Goal: Browse casually: Explore the website without a specific task or goal

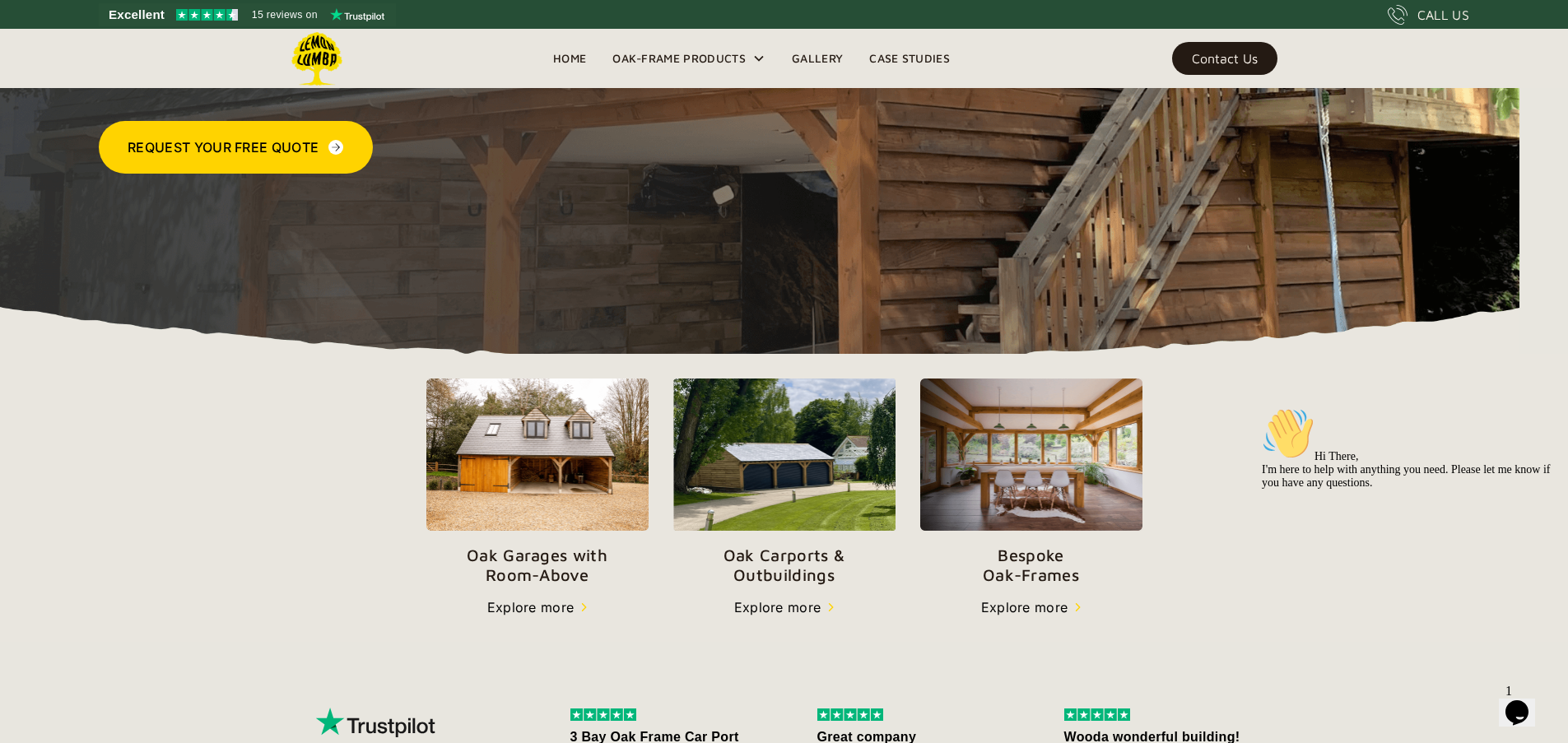
scroll to position [315, 0]
click at [812, 64] on link "Gallery" at bounding box center [816, 58] width 77 height 25
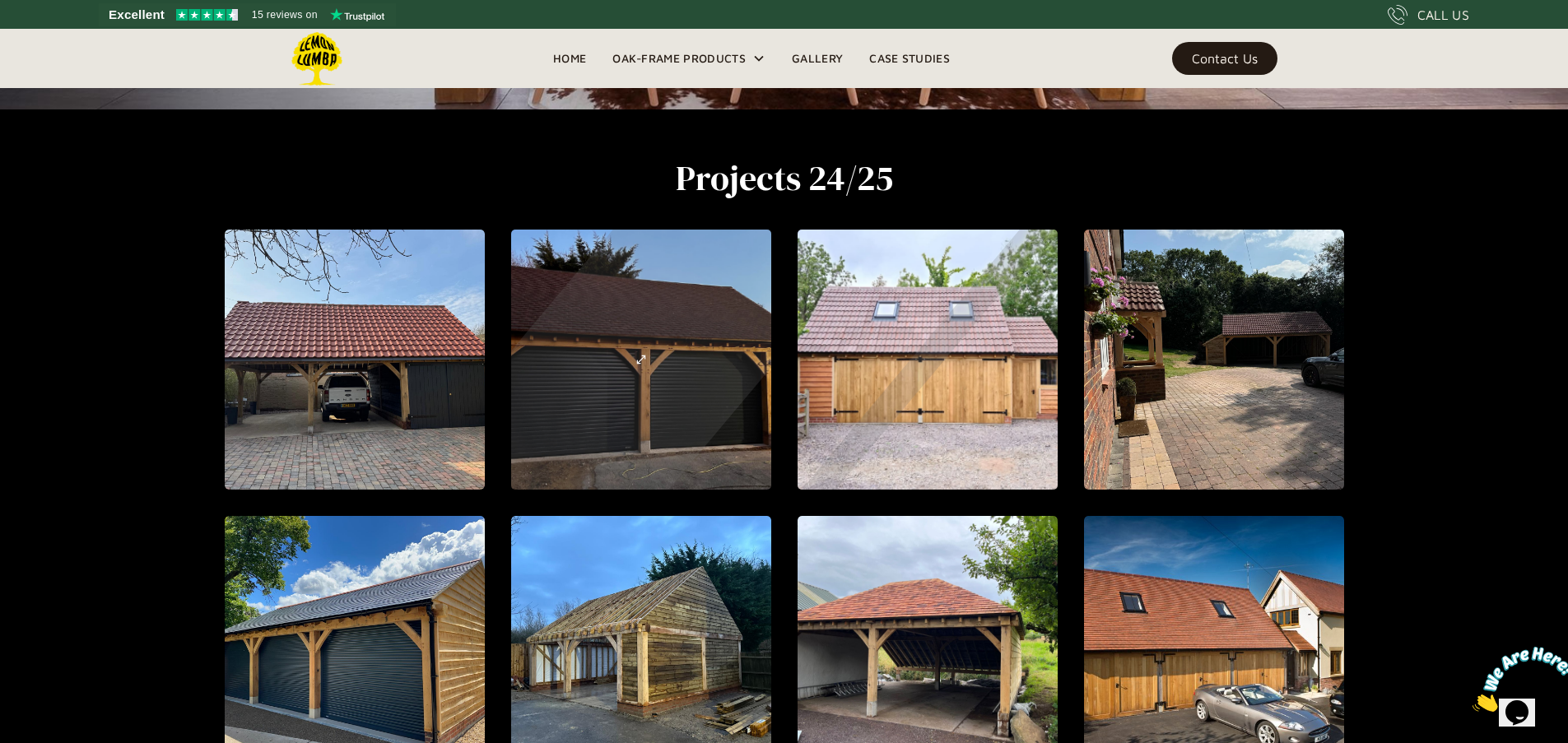
scroll to position [635, 0]
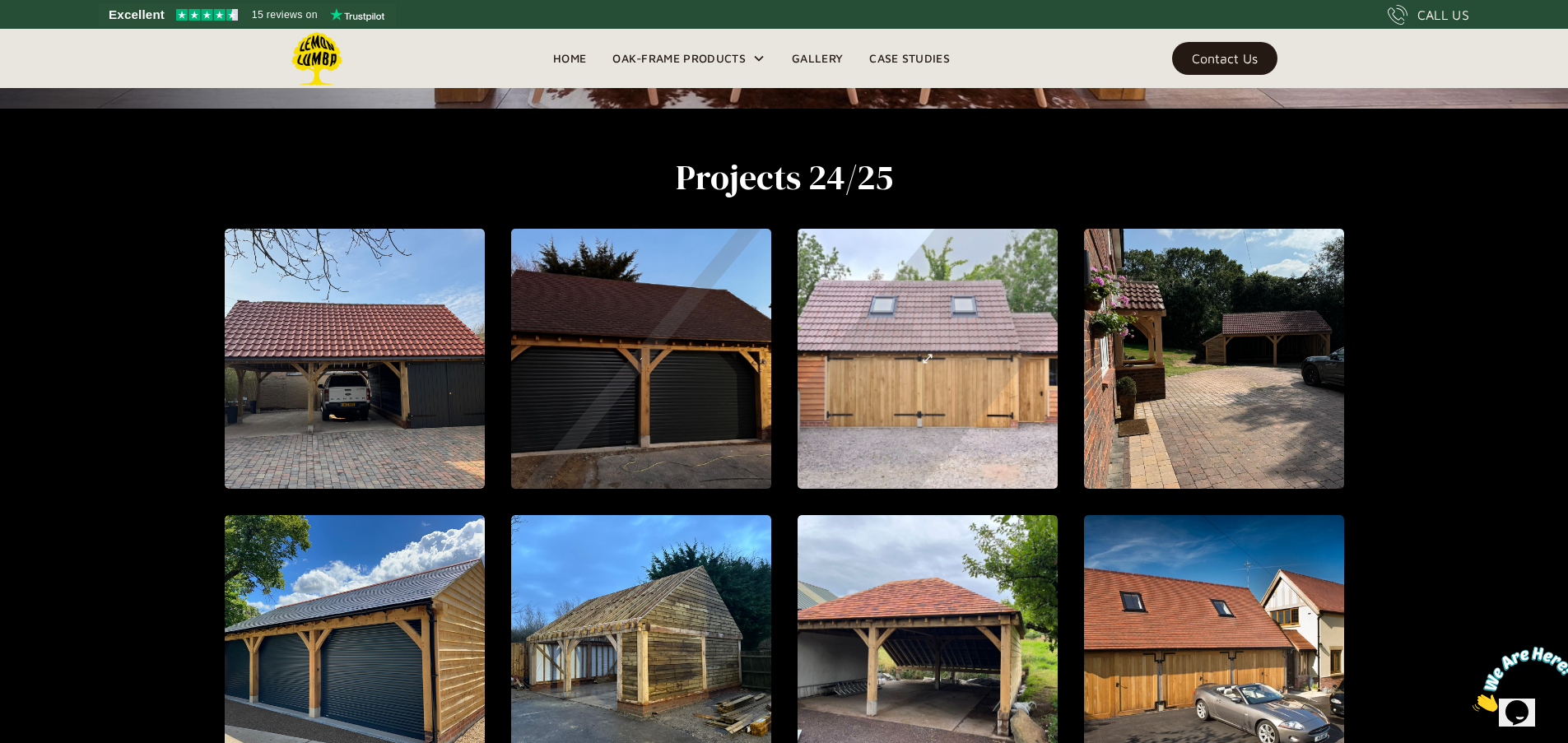
click at [605, 315] on div "open lightbox" at bounding box center [354, 359] width 501 height 598
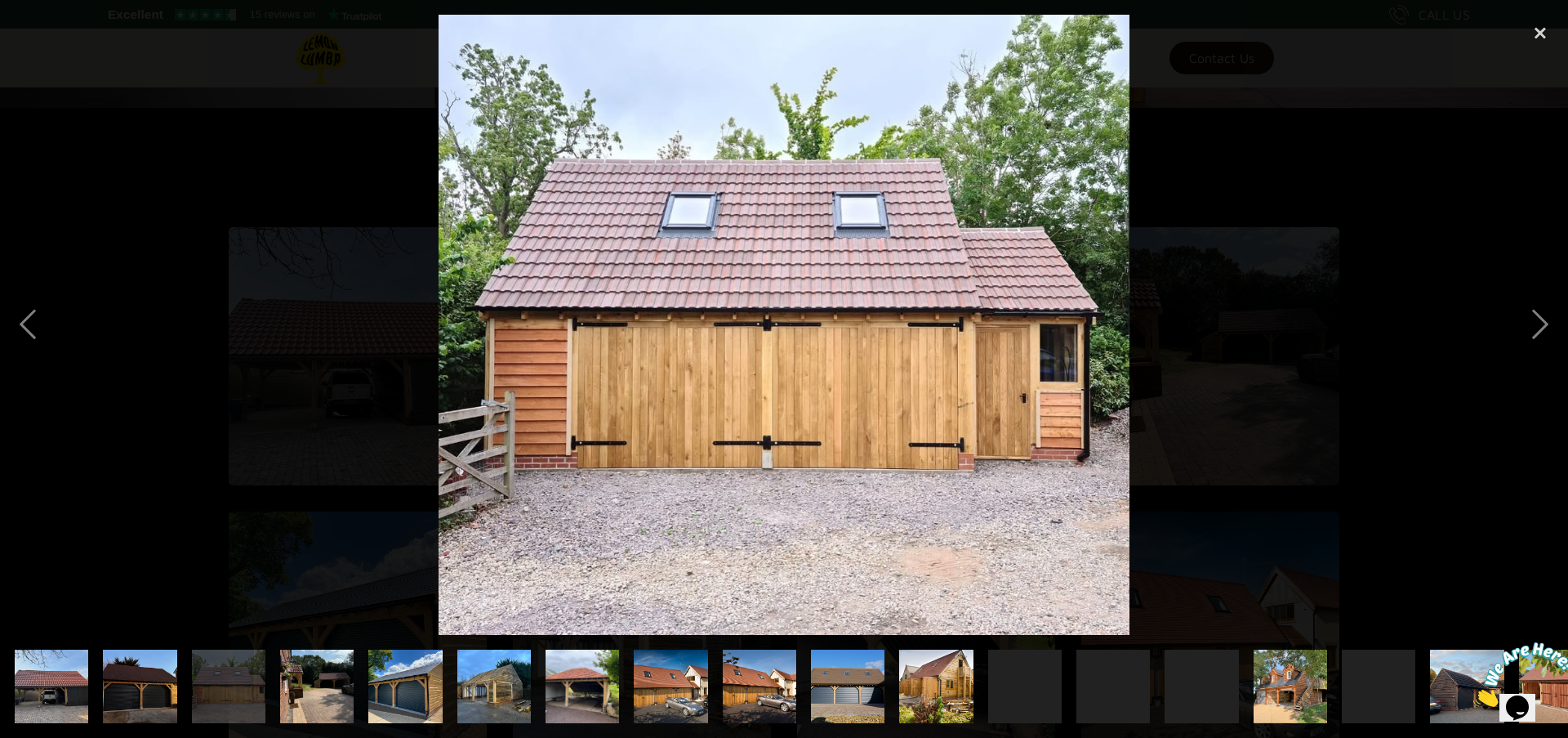
click at [1276, 279] on div at bounding box center [784, 325] width 1568 height 620
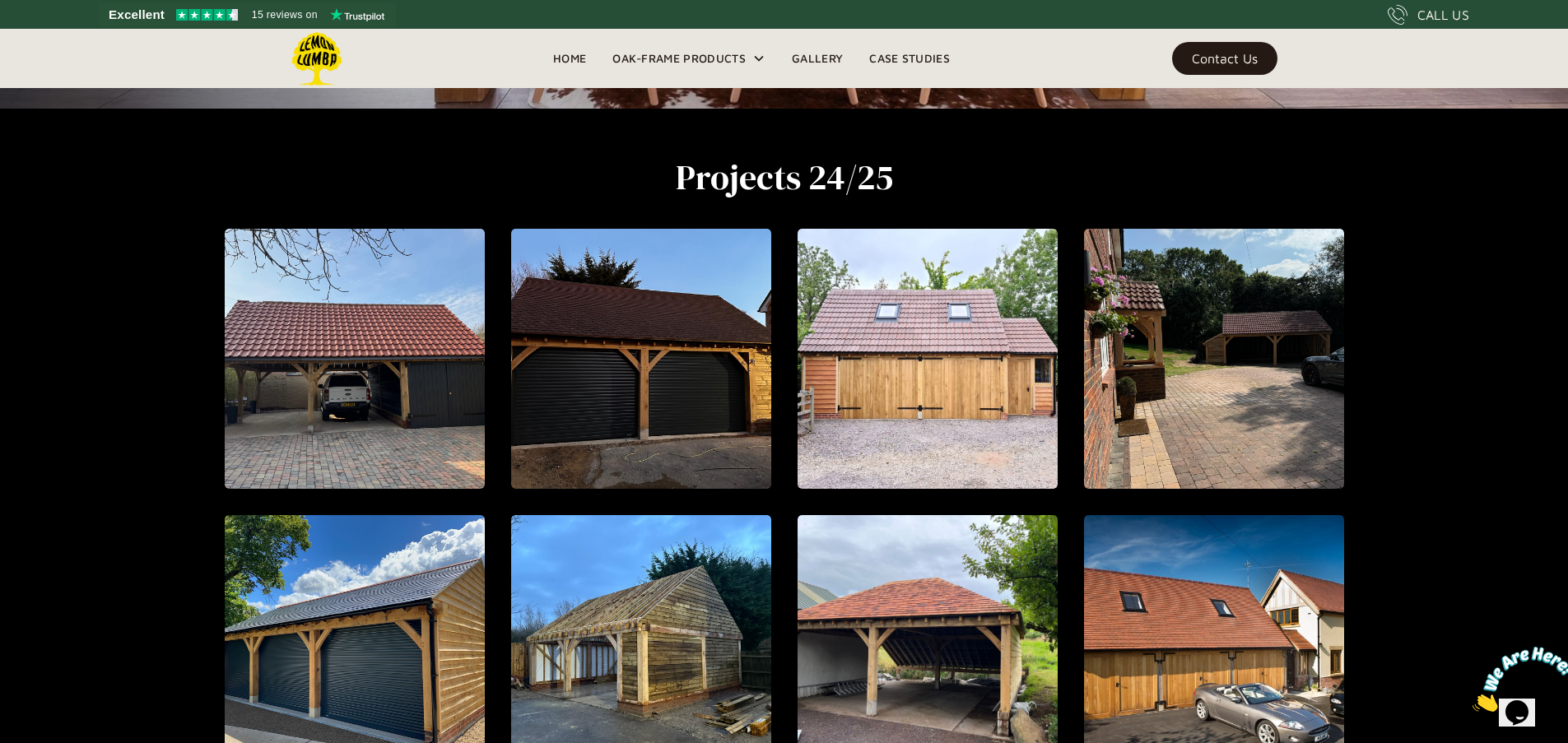
click at [485, 317] on link "open lightbox" at bounding box center [354, 359] width 260 height 260
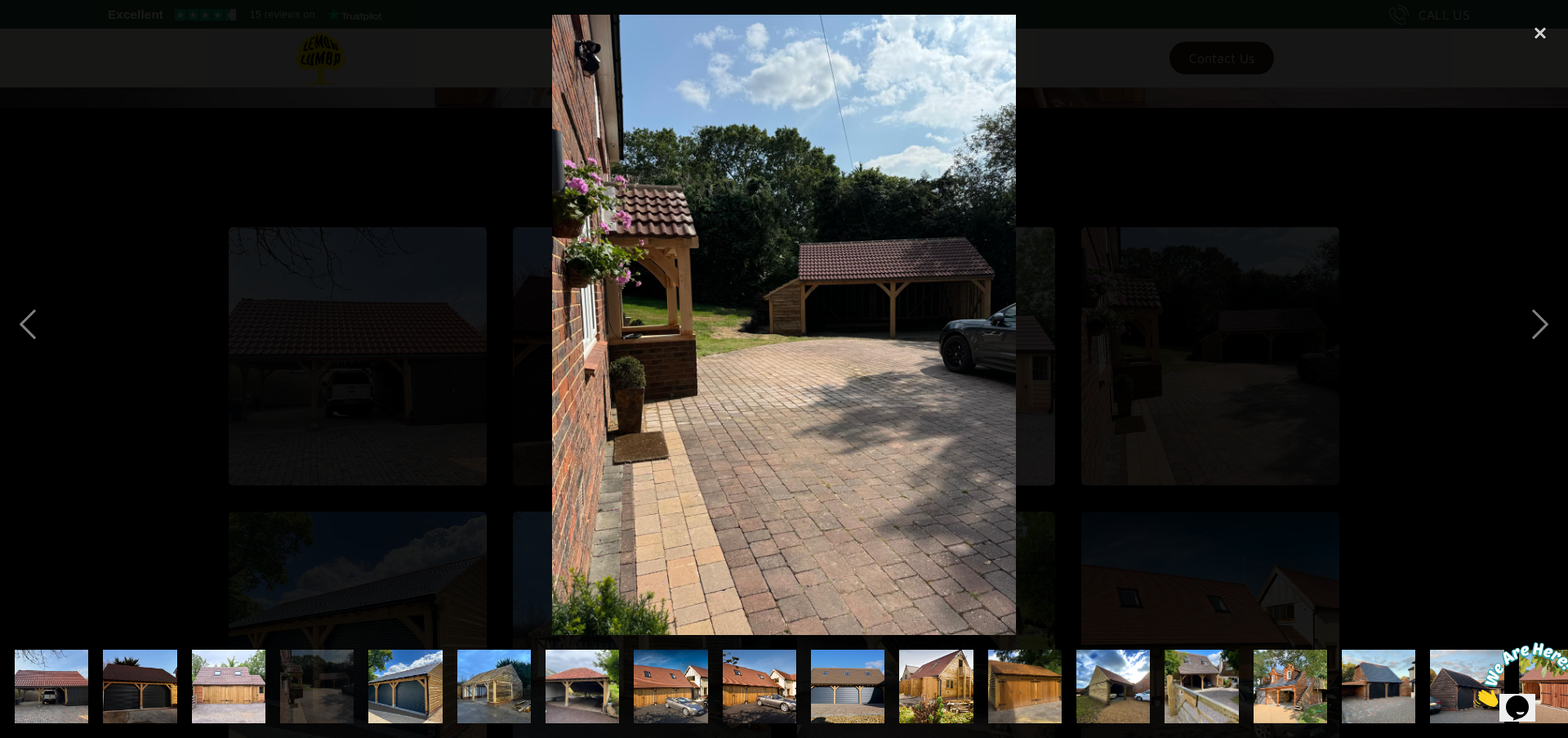
click at [1302, 295] on div at bounding box center [784, 325] width 1568 height 620
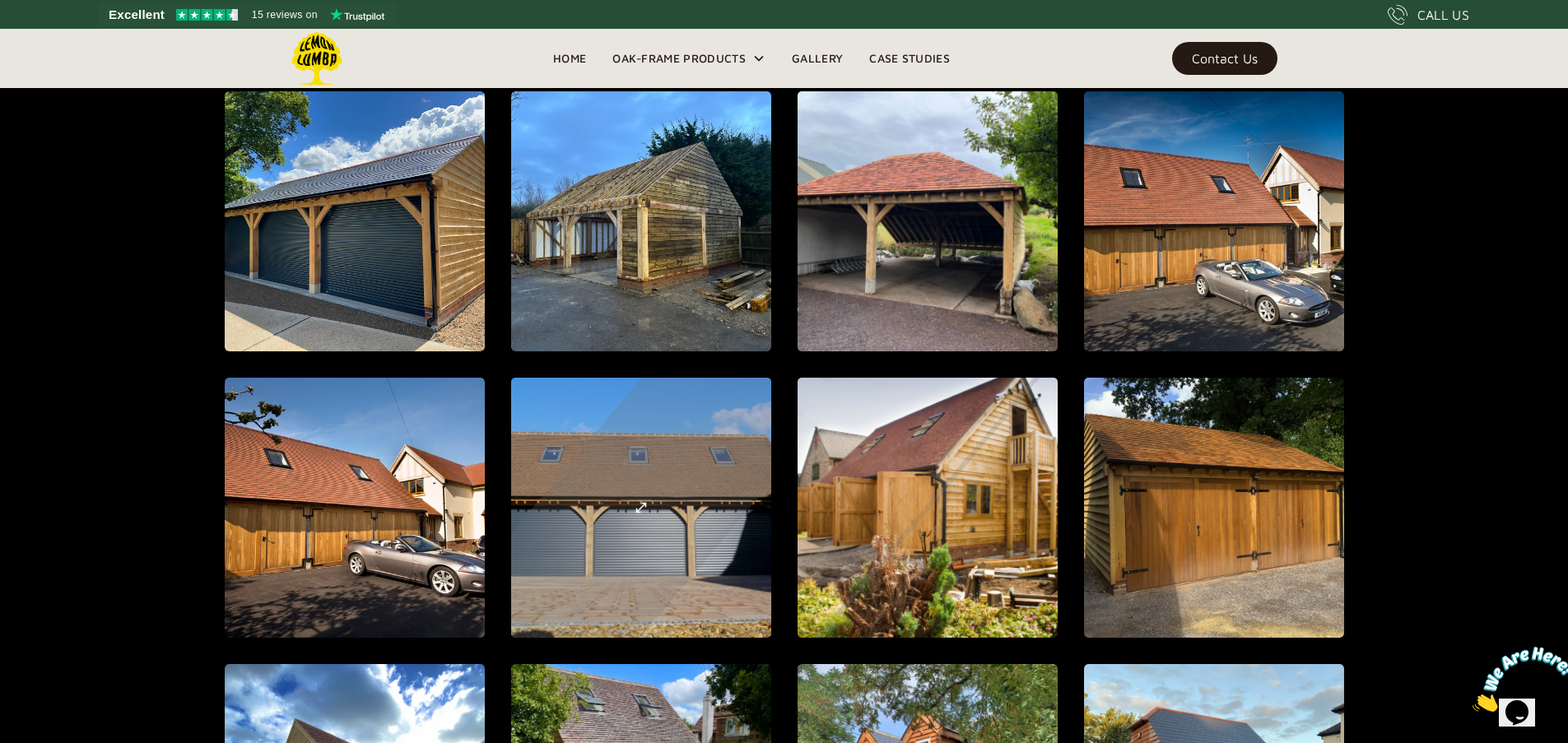
scroll to position [1059, 0]
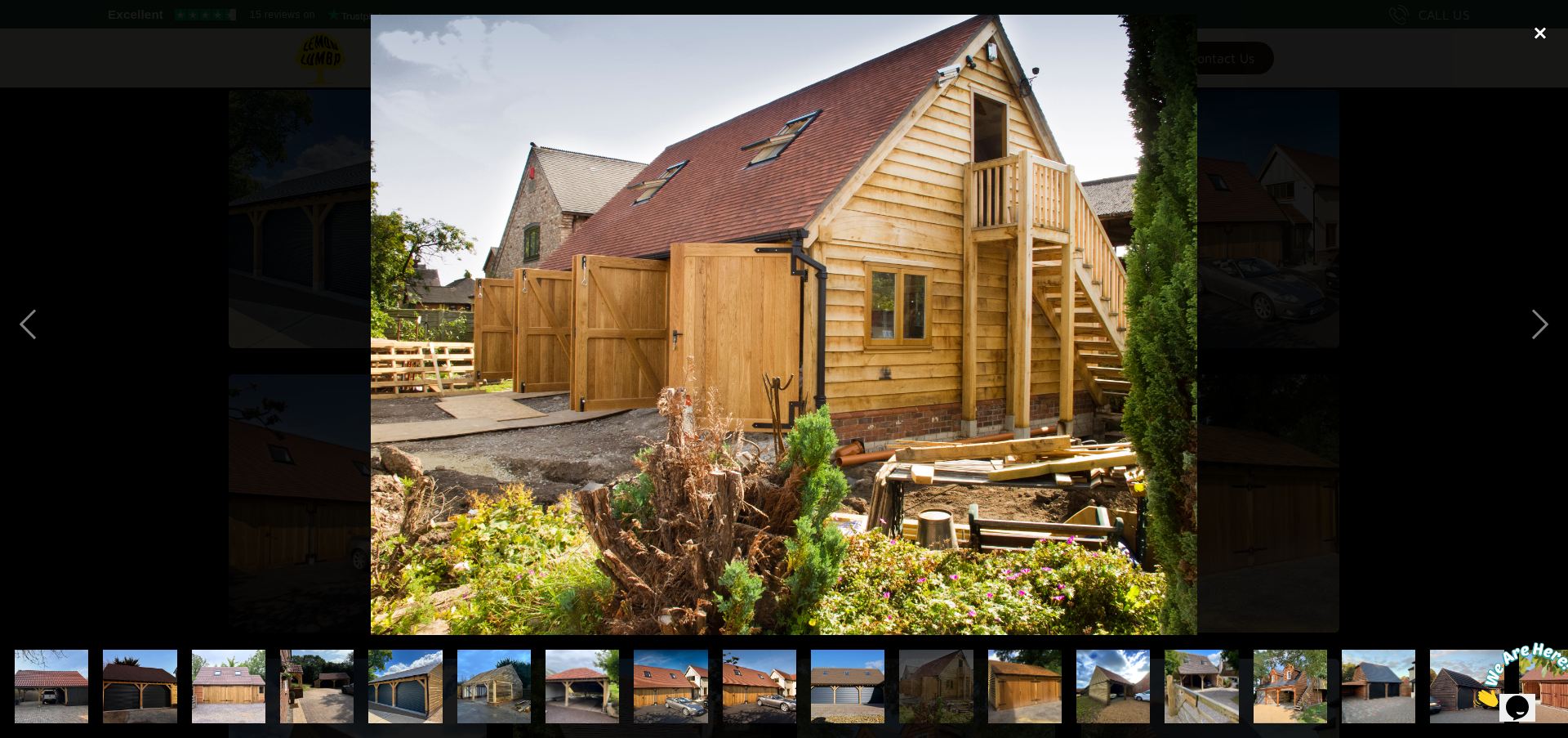
click at [1546, 30] on div "close lightbox" at bounding box center [1540, 32] width 55 height 36
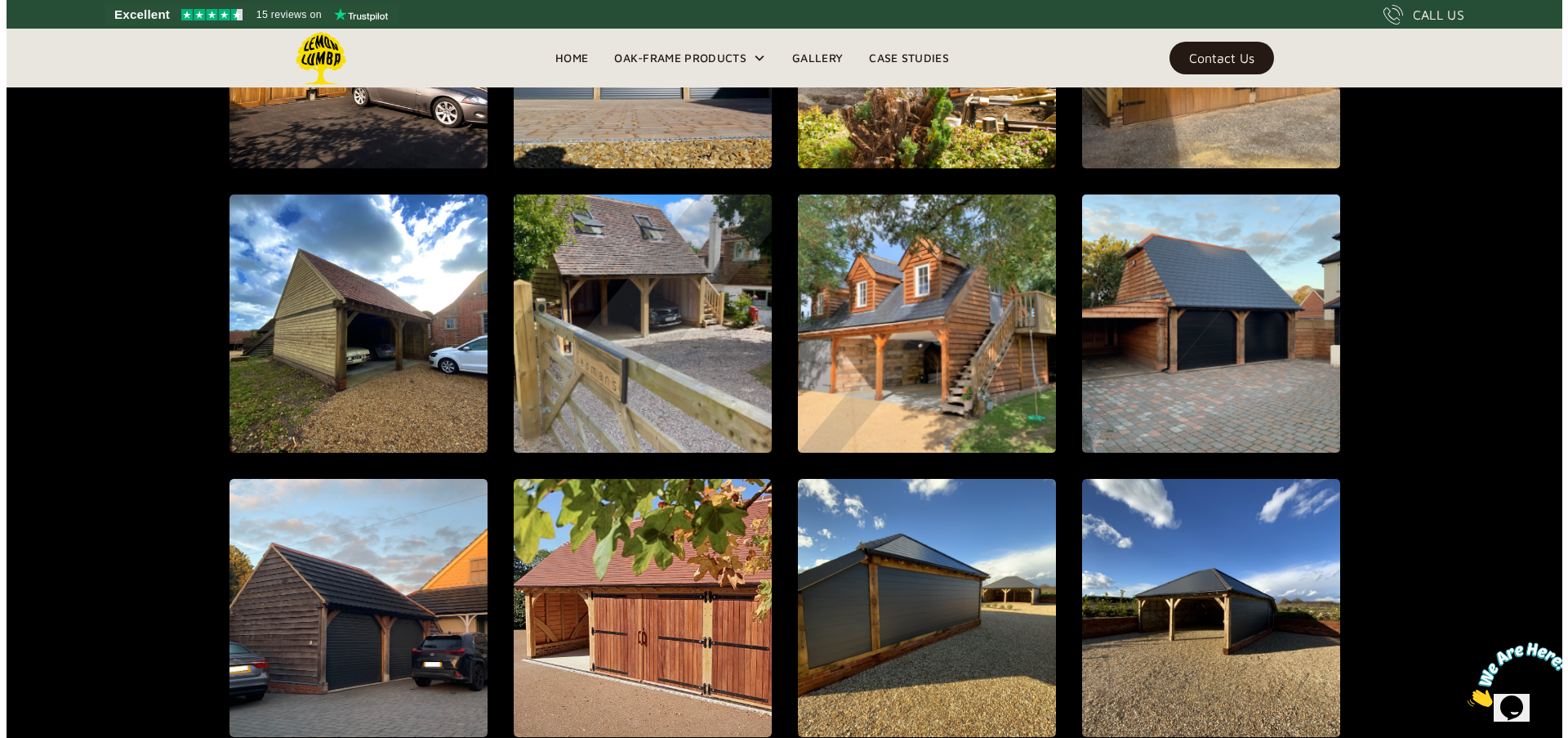
scroll to position [1516, 0]
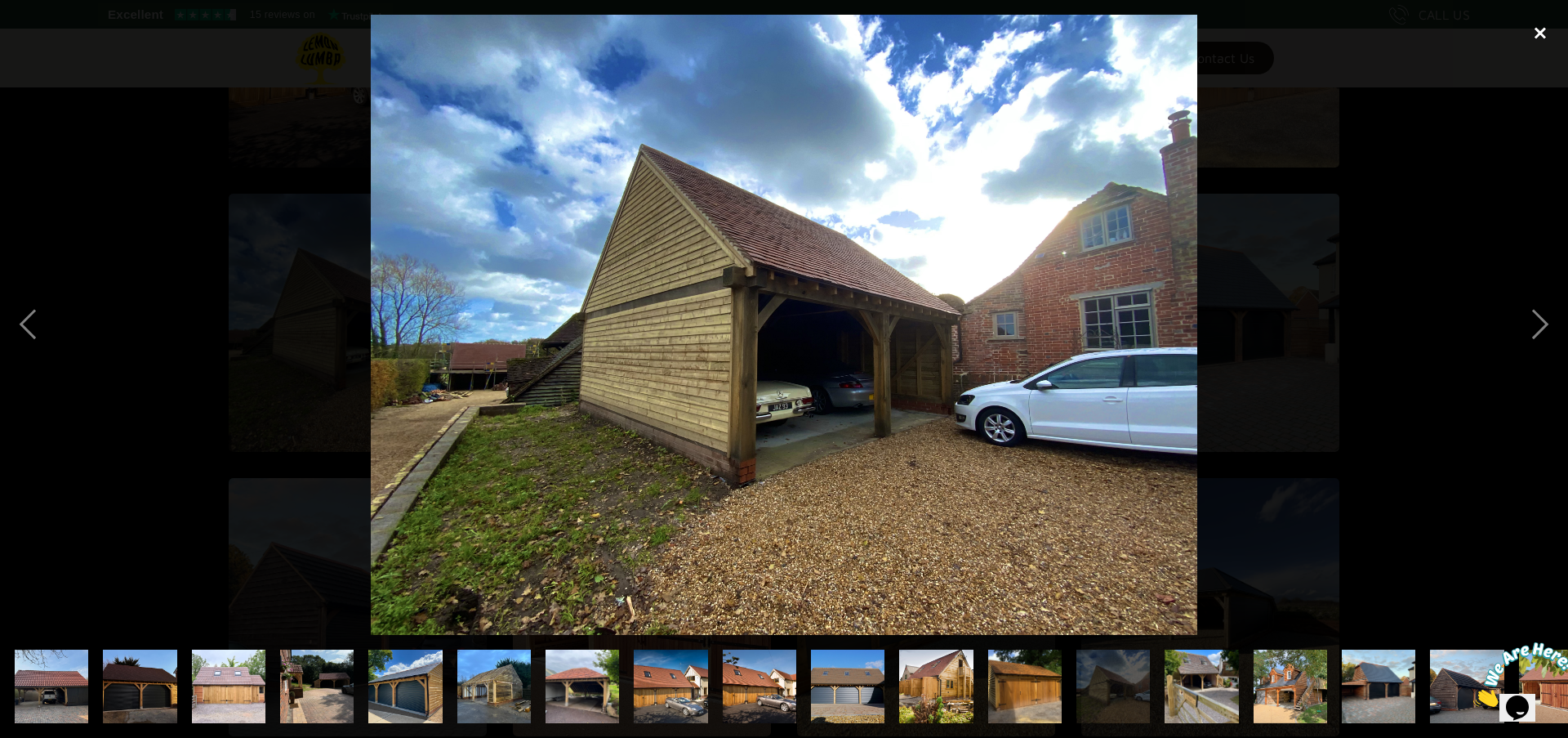
click at [1547, 28] on div "close lightbox" at bounding box center [1540, 32] width 55 height 36
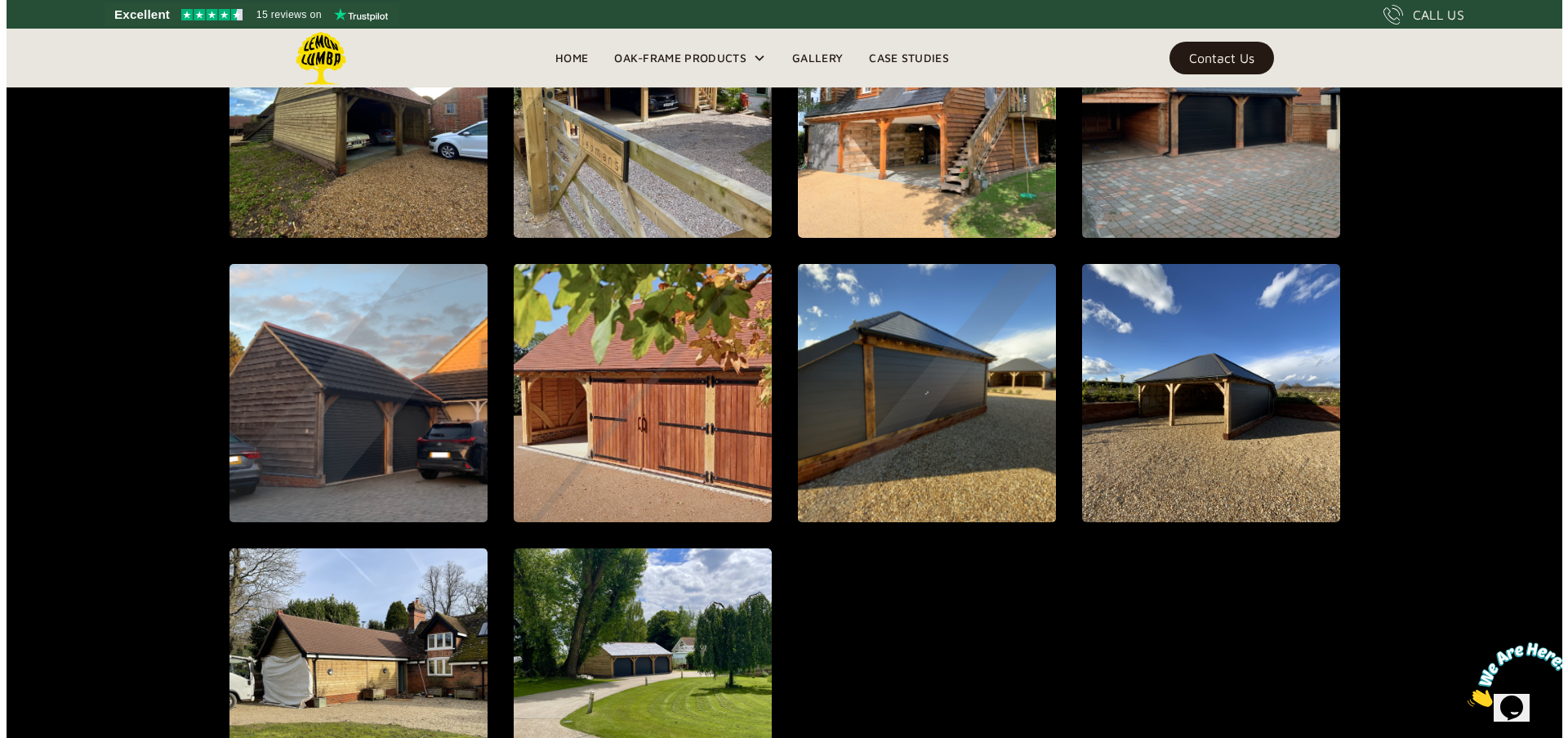
scroll to position [1732, 0]
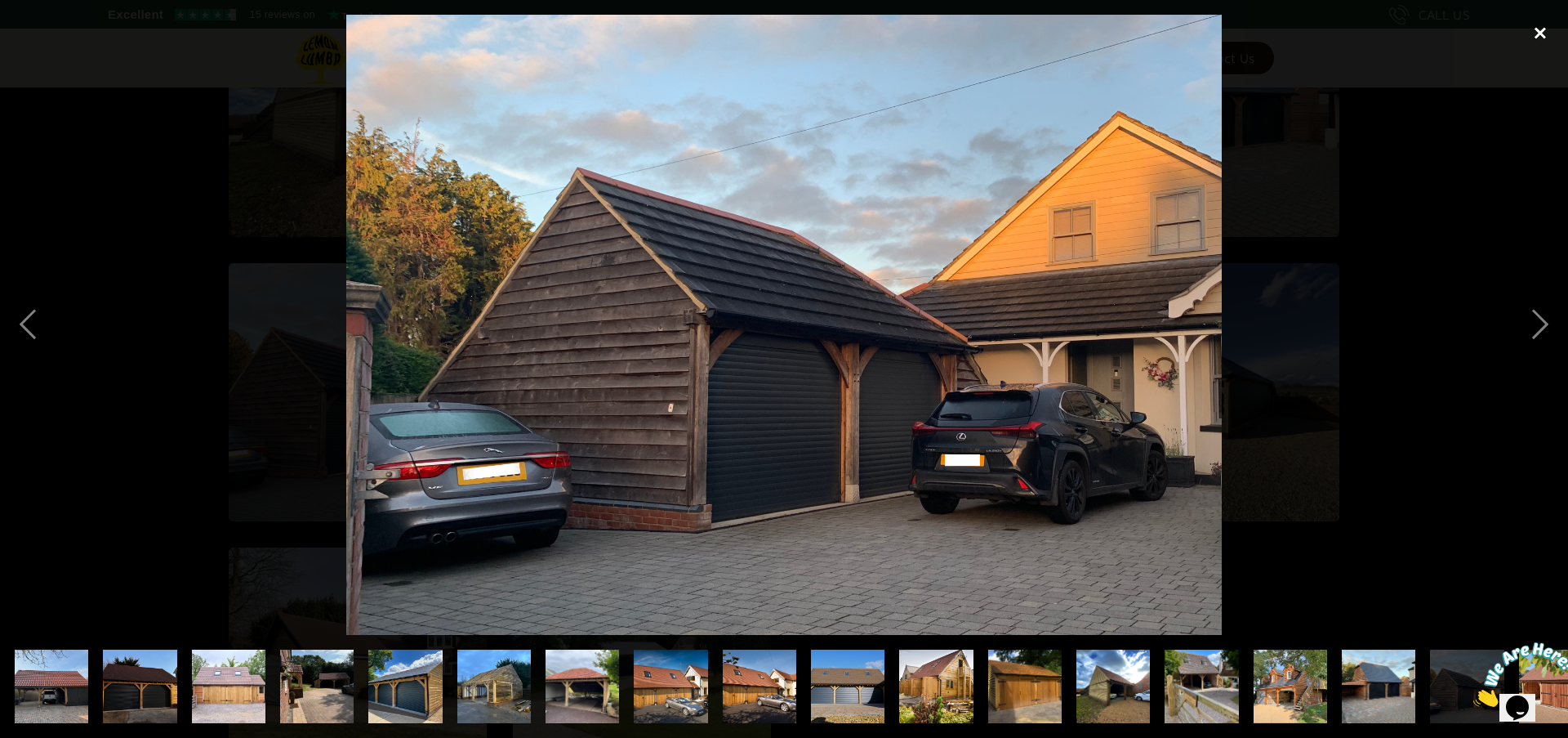
click at [1544, 33] on div "close lightbox" at bounding box center [1540, 32] width 55 height 36
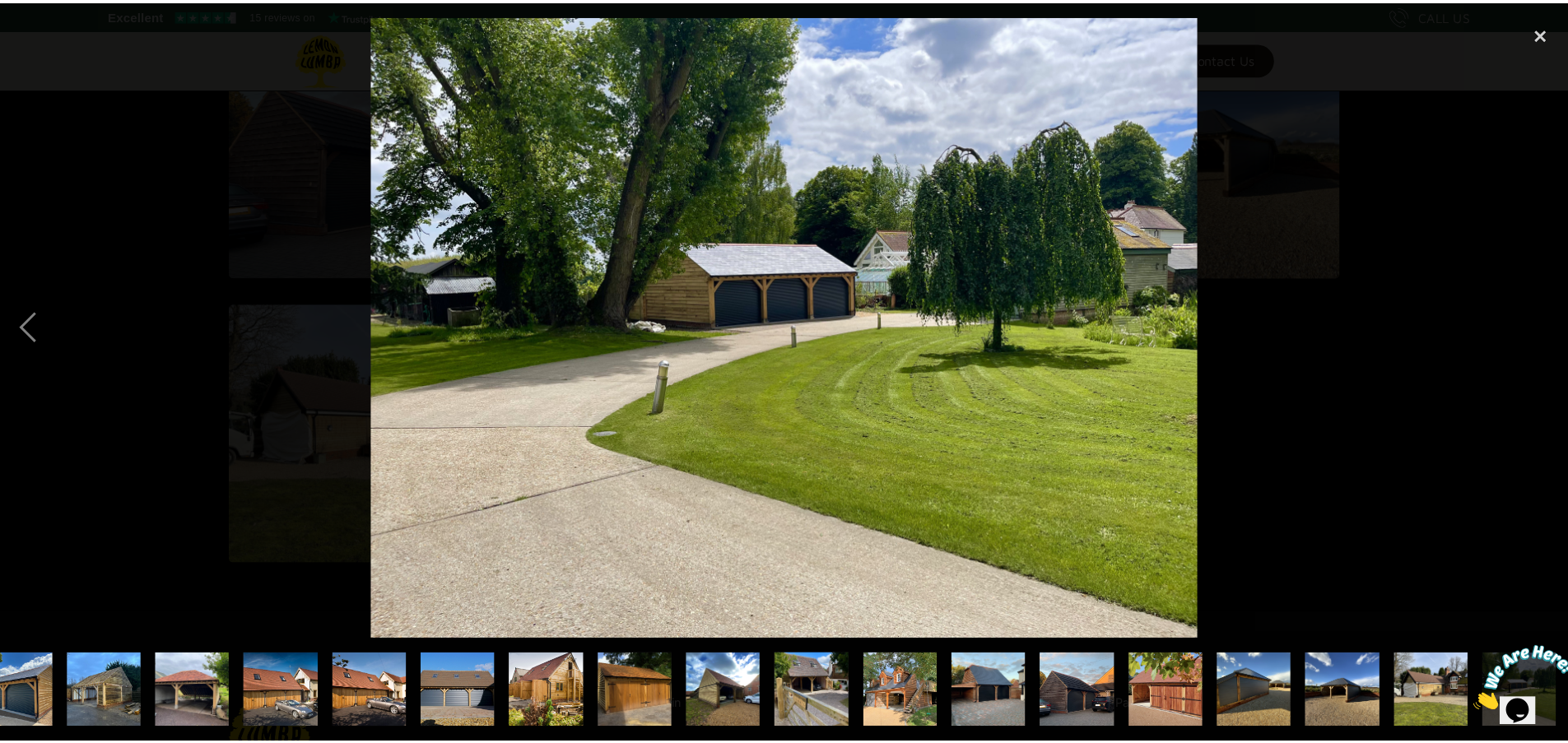
scroll to position [0, 396]
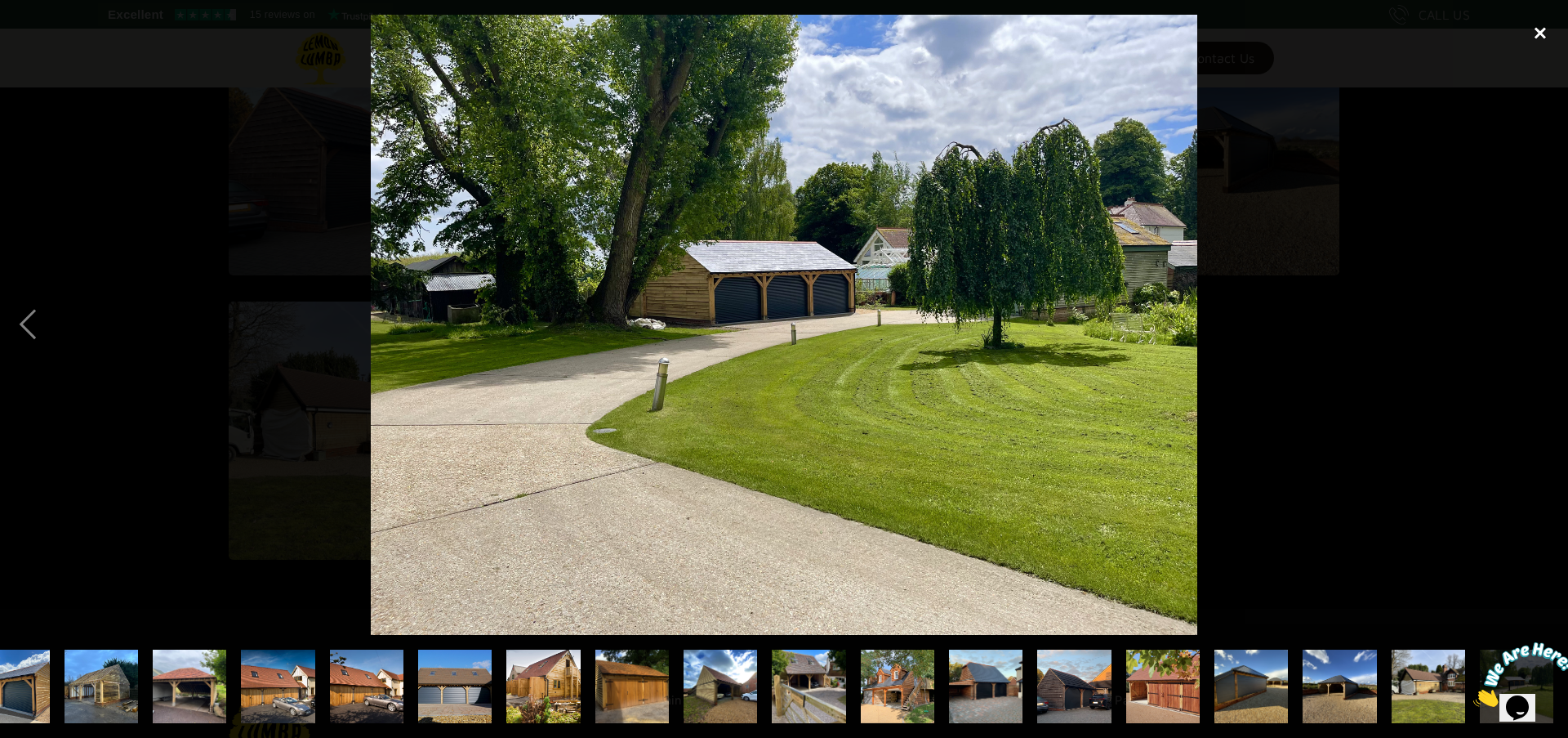
click at [1551, 28] on div "close lightbox" at bounding box center [1540, 32] width 55 height 36
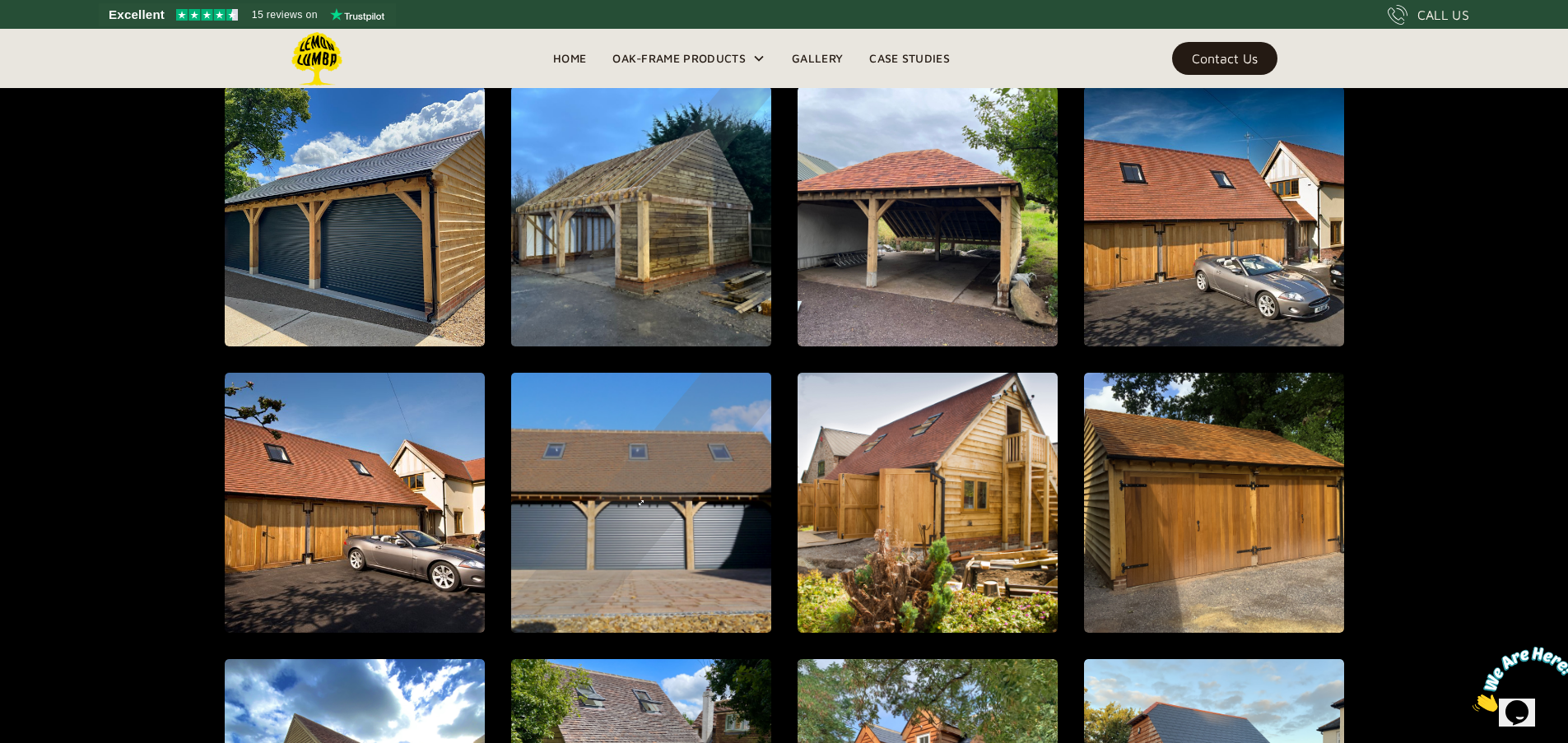
scroll to position [1064, 0]
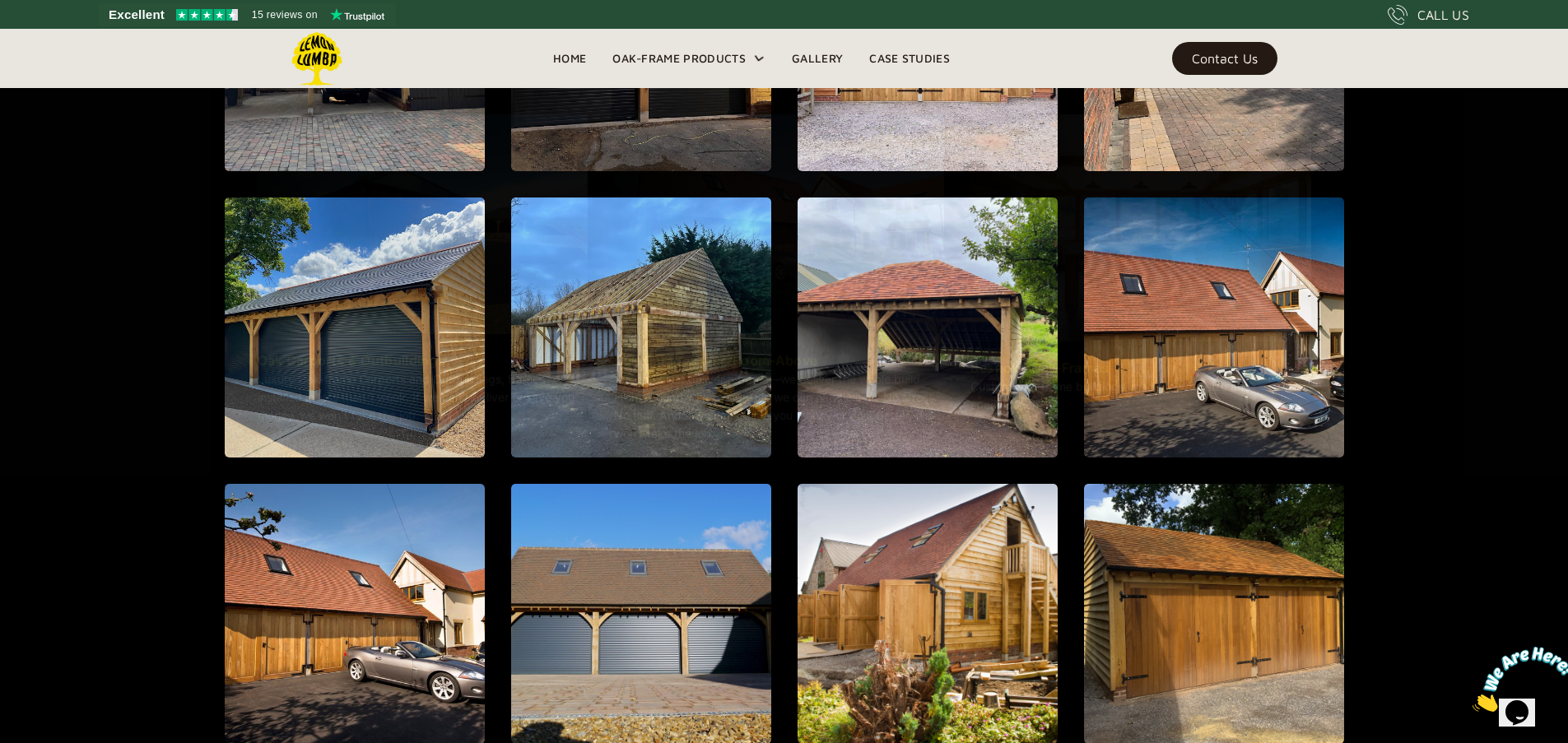
click at [324, 59] on img at bounding box center [318, 59] width 54 height 54
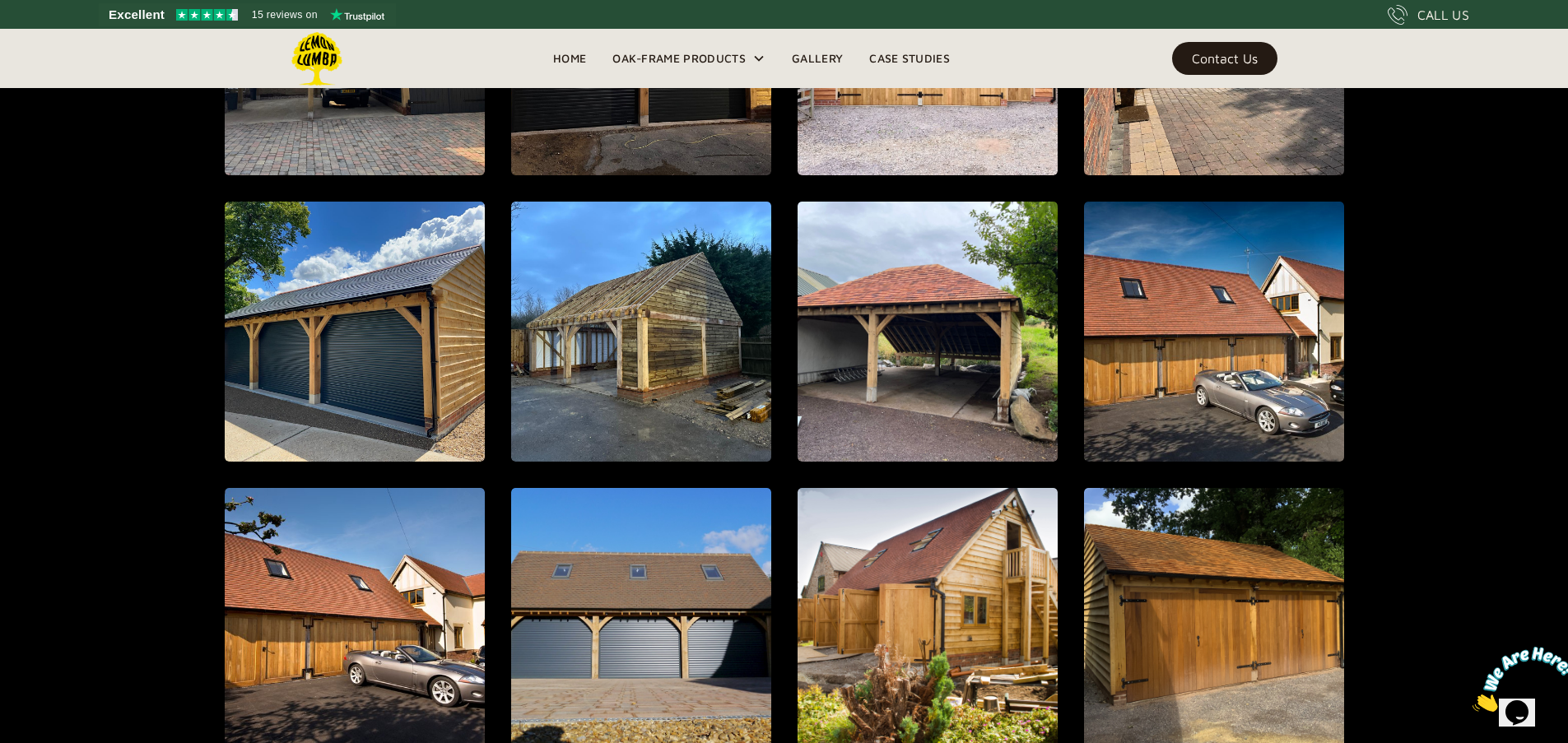
scroll to position [947, 0]
click at [327, 64] on img at bounding box center [318, 59] width 54 height 54
click at [577, 48] on link "Home" at bounding box center [570, 58] width 59 height 25
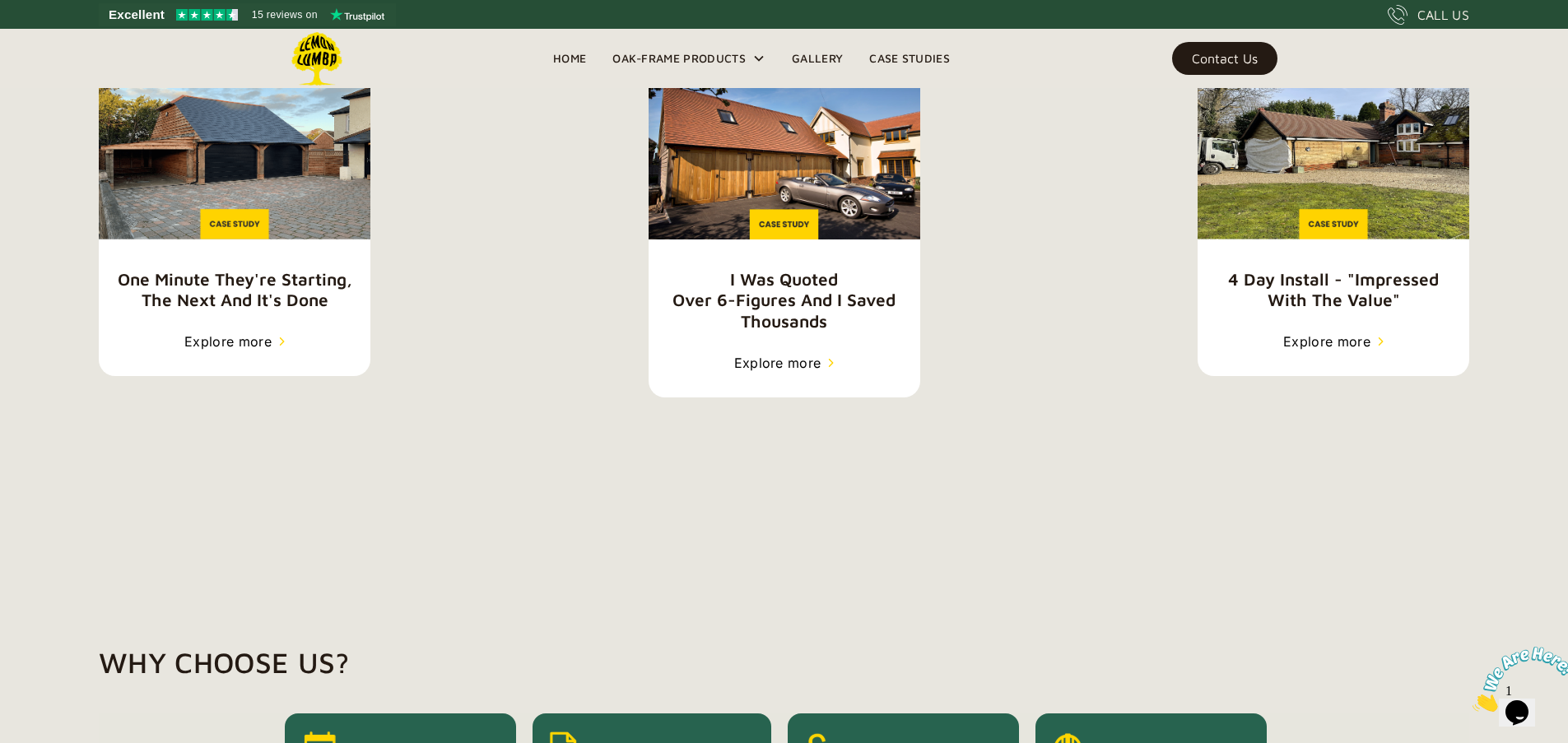
scroll to position [2493, 0]
